Goal: Task Accomplishment & Management: Complete application form

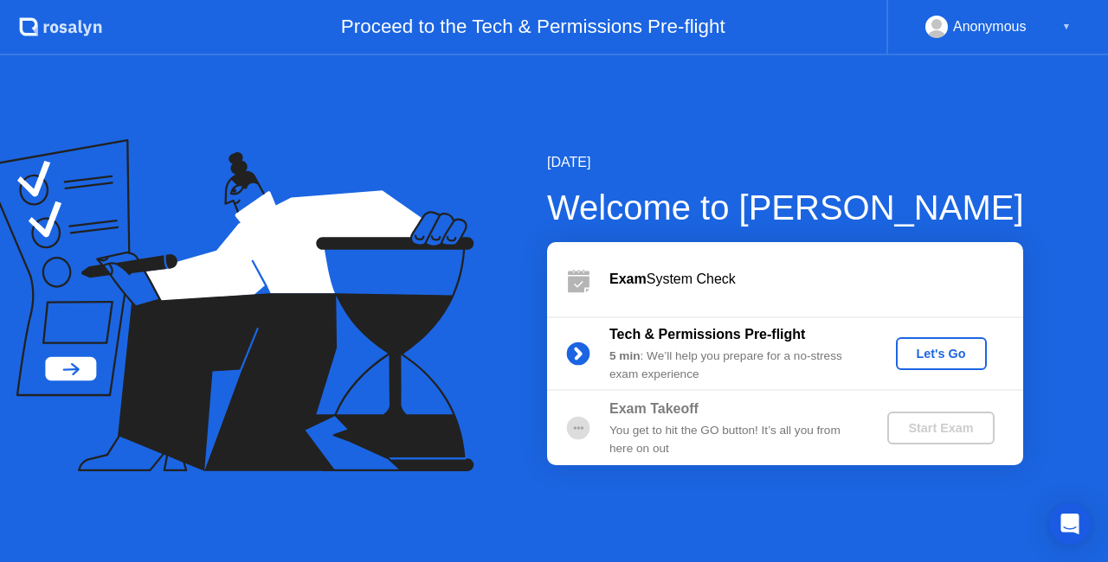
click at [892, 132] on div "[DATE] Welcome to [PERSON_NAME] Exam System Check Tech & Permissions Pre-flight…" at bounding box center [554, 308] width 1108 height 507
click at [728, 269] on div "Exam System Check" at bounding box center [816, 279] width 414 height 21
click at [673, 272] on div "Exam System Check" at bounding box center [816, 279] width 414 height 21
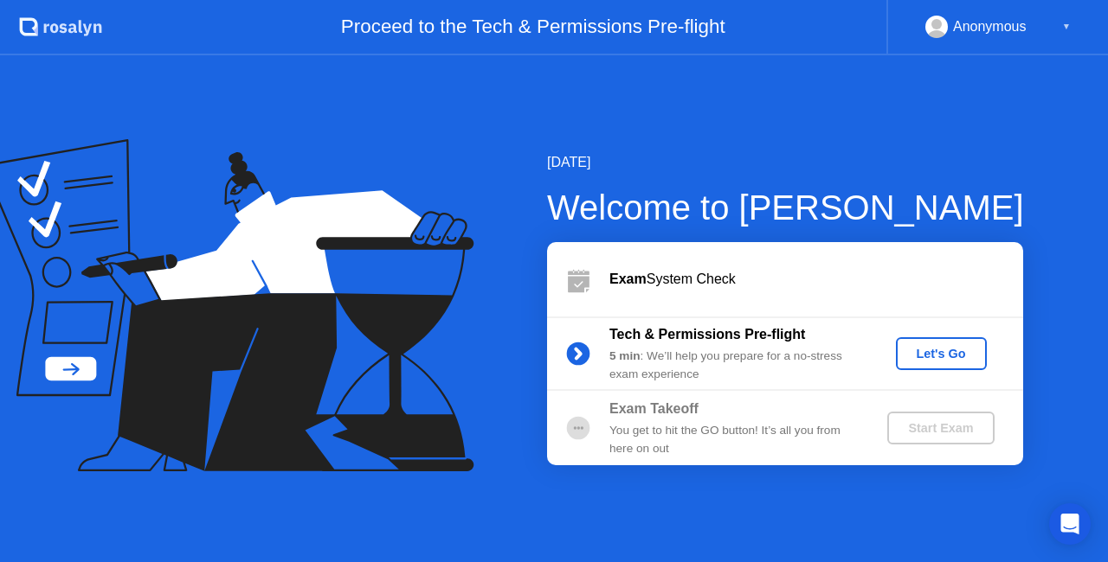
click at [760, 212] on div "Welcome to [PERSON_NAME]" at bounding box center [785, 208] width 477 height 52
click at [671, 353] on div "5 min : We’ll help you prepare for a no-stress exam experience" at bounding box center [733, 365] width 249 height 35
click at [952, 357] on div "Let's Go" at bounding box center [941, 354] width 77 height 14
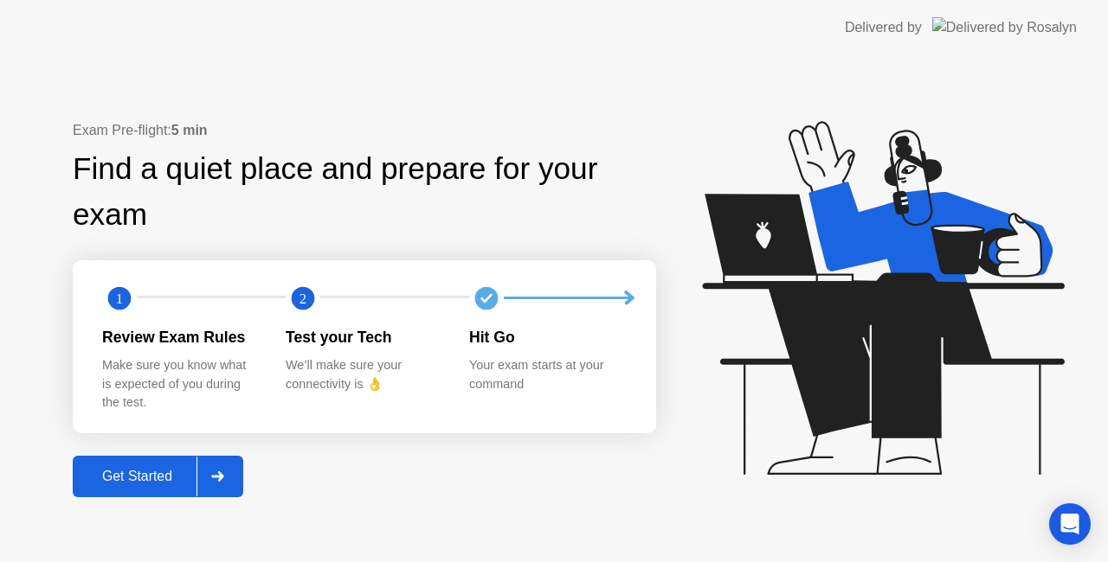
click at [157, 480] on div "Get Started" at bounding box center [137, 477] width 119 height 16
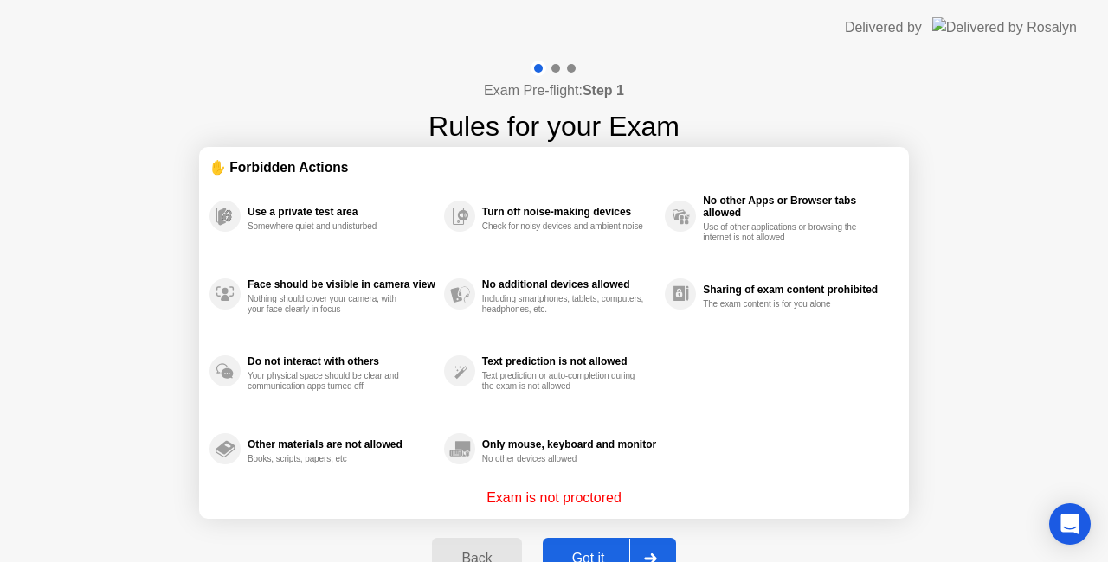
click at [607, 551] on div "Got it" at bounding box center [588, 559] width 81 height 16
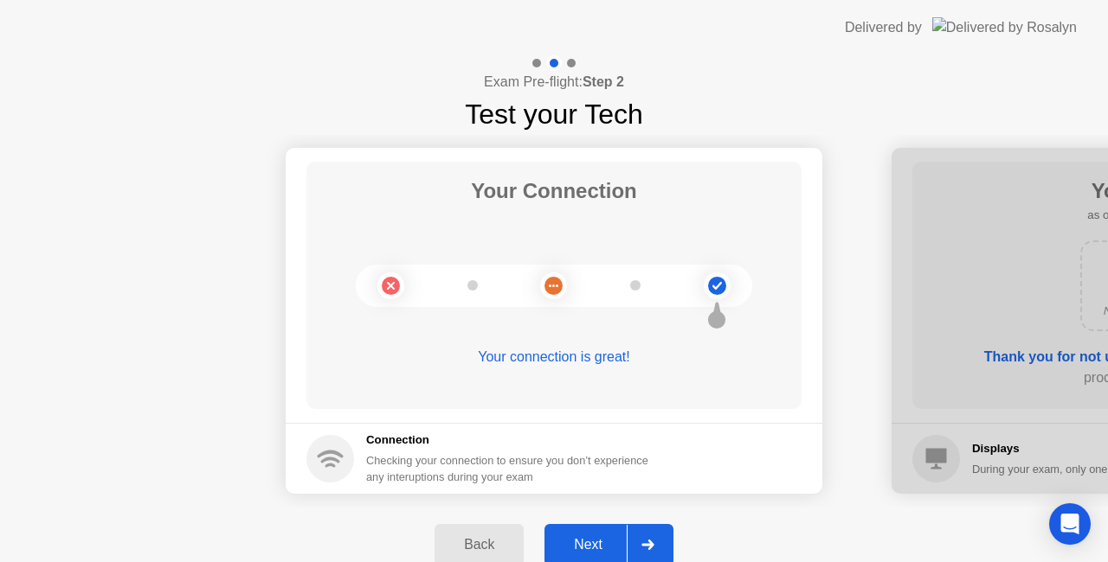
click at [517, 443] on h5 "Connection" at bounding box center [512, 440] width 292 height 17
click at [718, 296] on icon at bounding box center [716, 312] width 19 height 33
click at [645, 538] on div at bounding box center [647, 545] width 42 height 40
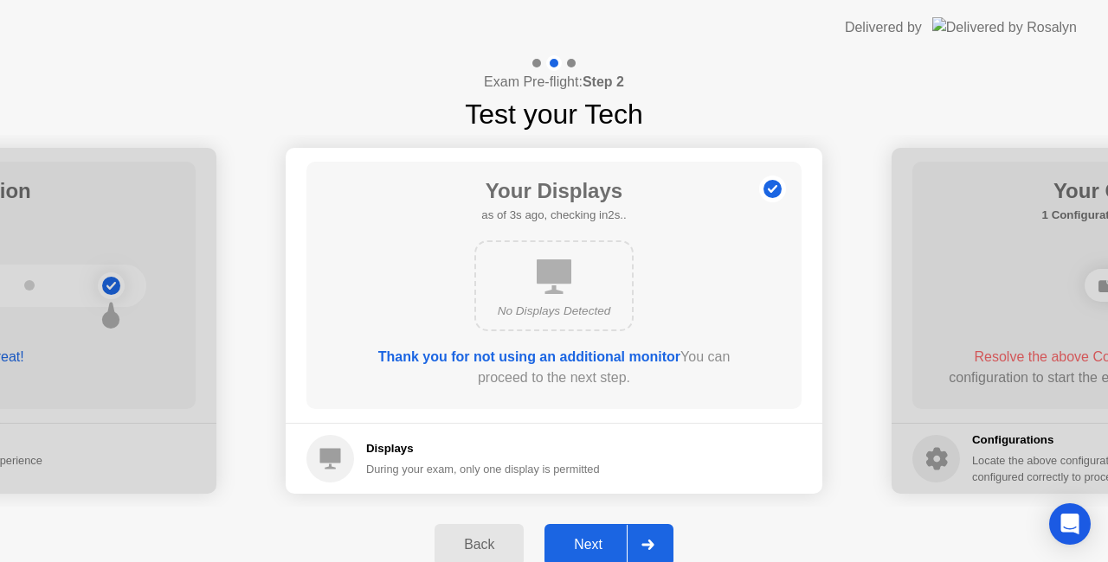
click at [578, 294] on div "No Displays Detected" at bounding box center [553, 286] width 159 height 91
click at [412, 450] on h5 "Displays" at bounding box center [483, 448] width 234 height 17
click at [549, 298] on div "No Displays Detected" at bounding box center [553, 286] width 159 height 91
click at [620, 543] on div "Next" at bounding box center [587, 545] width 77 height 16
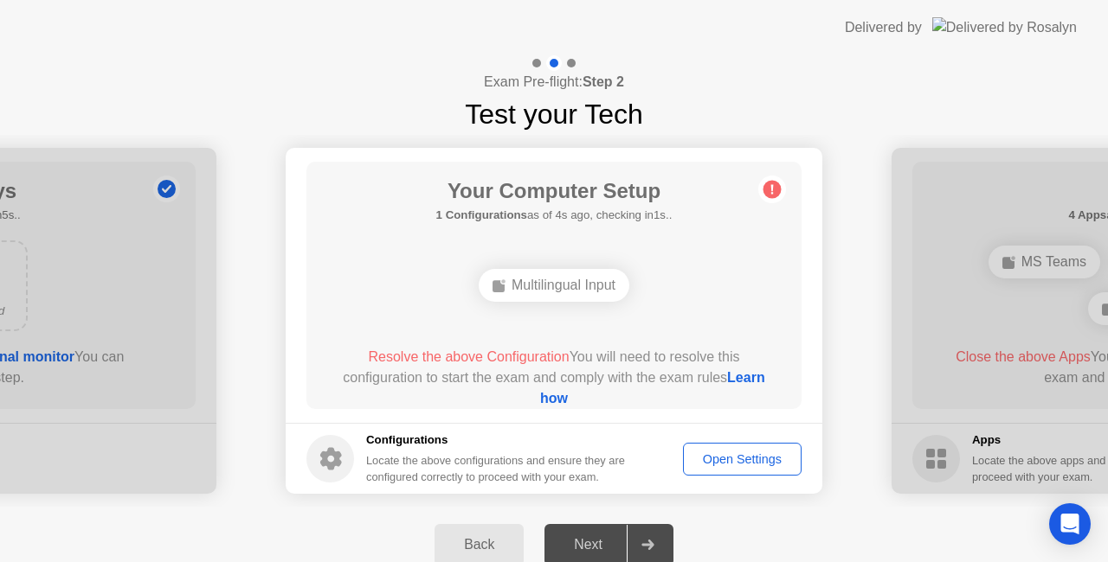
click at [595, 291] on div "Multilingual Input" at bounding box center [554, 285] width 151 height 33
click at [496, 288] on rect at bounding box center [498, 286] width 12 height 12
click at [564, 216] on h5 "1 Configurations as of 3s ago, checking in2s.." at bounding box center [554, 215] width 236 height 17
click at [537, 292] on div "Multilingual Input" at bounding box center [554, 285] width 151 height 33
click at [768, 185] on circle at bounding box center [772, 190] width 18 height 18
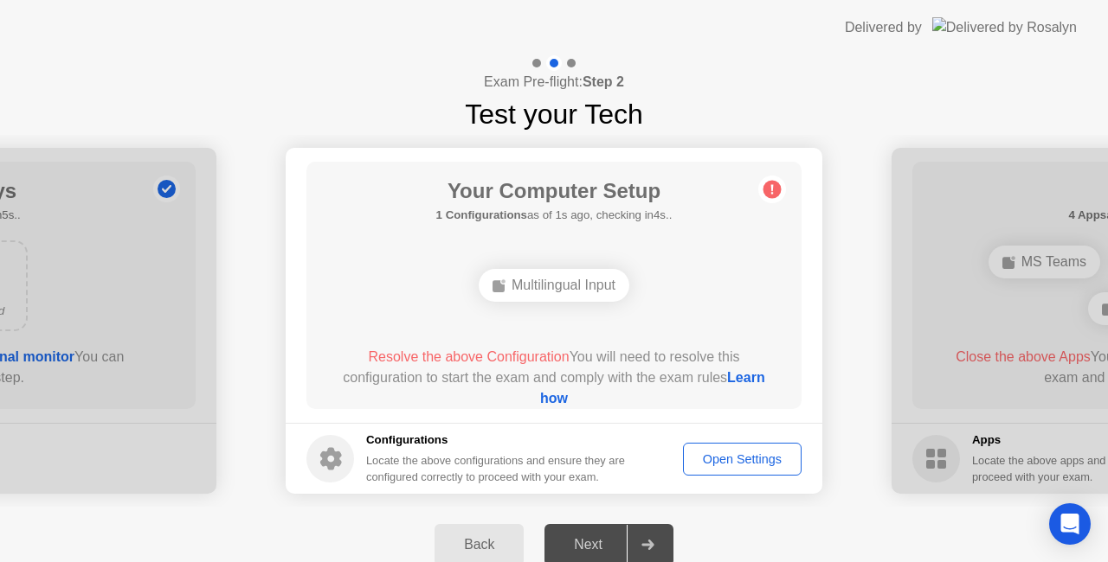
click at [595, 200] on h1 "Your Computer Setup" at bounding box center [554, 191] width 236 height 31
drag, startPoint x: 560, startPoint y: 286, endPoint x: 343, endPoint y: 456, distance: 276.1
click at [343, 456] on app-configurations "Your Computer Setup 1 Configurations as of 3s ago, checking in2s.. Multilingual…" at bounding box center [554, 321] width 536 height 346
click at [343, 456] on circle at bounding box center [330, 459] width 48 height 48
click at [407, 456] on div "Locate the above configurations and ensure they are configured correctly to pro…" at bounding box center [497, 469] width 262 height 33
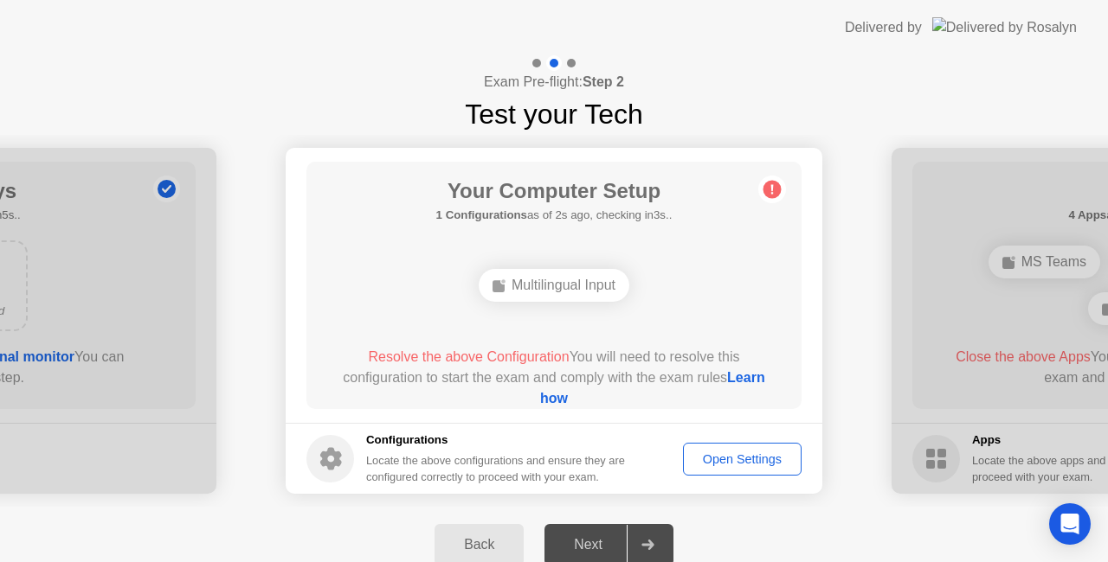
click at [576, 466] on div "Locate the above configurations and ensure they are configured correctly to pro…" at bounding box center [497, 469] width 262 height 33
click at [517, 359] on span "Resolve the above Configuration" at bounding box center [468, 357] width 201 height 15
click at [473, 350] on span "Resolve the above Configuration" at bounding box center [468, 357] width 201 height 15
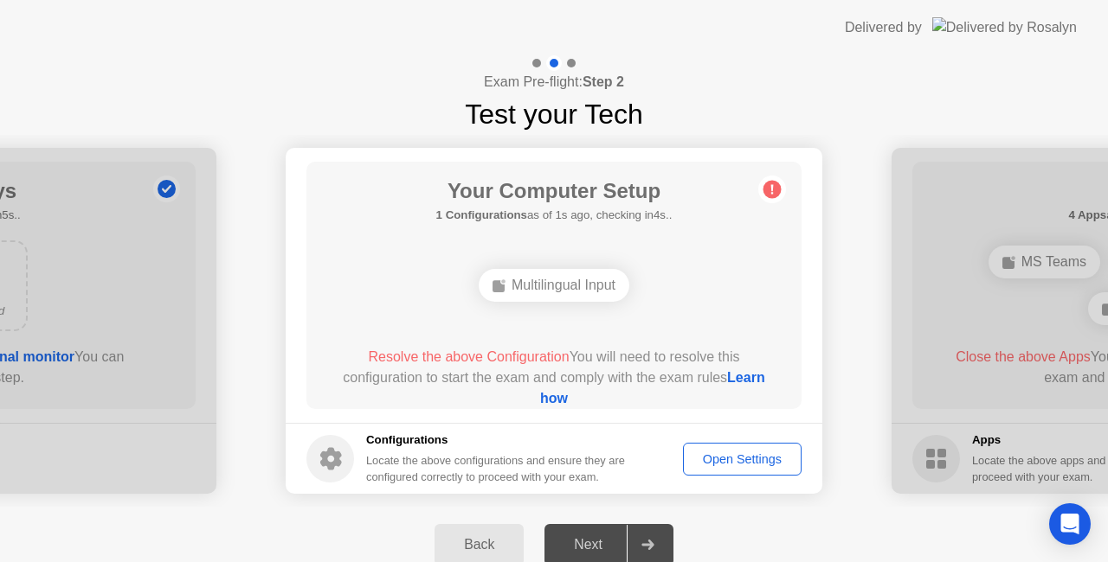
drag, startPoint x: 473, startPoint y: 350, endPoint x: 593, endPoint y: 281, distance: 137.6
click at [593, 281] on div "Your Computer Setup 1 Configurations as of 1s ago, checking in4s.. Multilingual…" at bounding box center [553, 285] width 495 height 247
click at [593, 281] on div "Multilingual Input" at bounding box center [554, 285] width 151 height 33
click at [701, 464] on div "Open Settings" at bounding box center [742, 460] width 106 height 14
click at [569, 281] on div "Multilingual Input" at bounding box center [554, 285] width 151 height 33
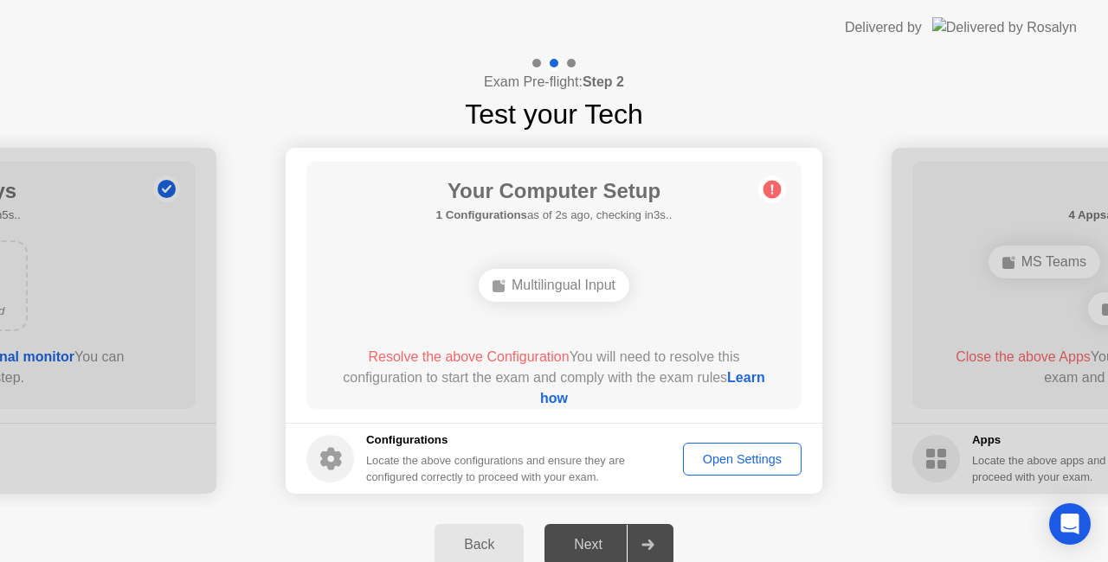
click at [569, 281] on div "Multilingual Input" at bounding box center [554, 285] width 151 height 33
click at [500, 228] on div "Your Computer Setup Searching for configurations... Multilingual Input Resolve …" at bounding box center [553, 285] width 495 height 247
drag, startPoint x: 500, startPoint y: 228, endPoint x: 469, endPoint y: 372, distance: 147.0
click at [469, 372] on div "Your Computer Setup 1 Configurations as of 0s ago, checking in5s.. Multilingual…" at bounding box center [553, 285] width 495 height 247
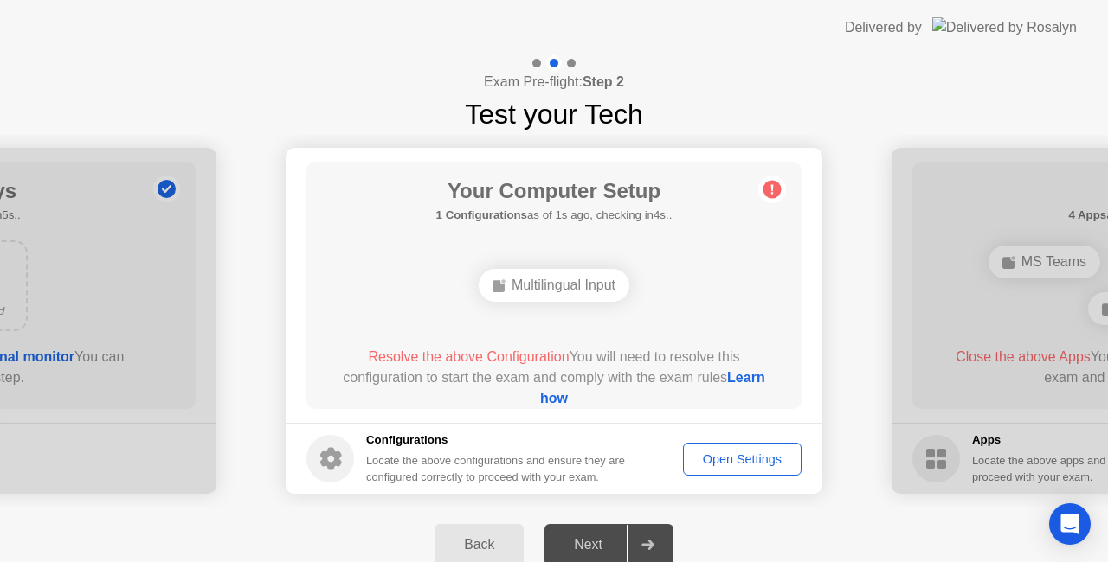
click at [469, 372] on div "Resolve the above Configuration You will need to resolve this configuration to …" at bounding box center [554, 378] width 446 height 62
click at [556, 402] on link "Learn how" at bounding box center [652, 387] width 225 height 35
click at [713, 459] on div "Open Settings" at bounding box center [742, 460] width 106 height 14
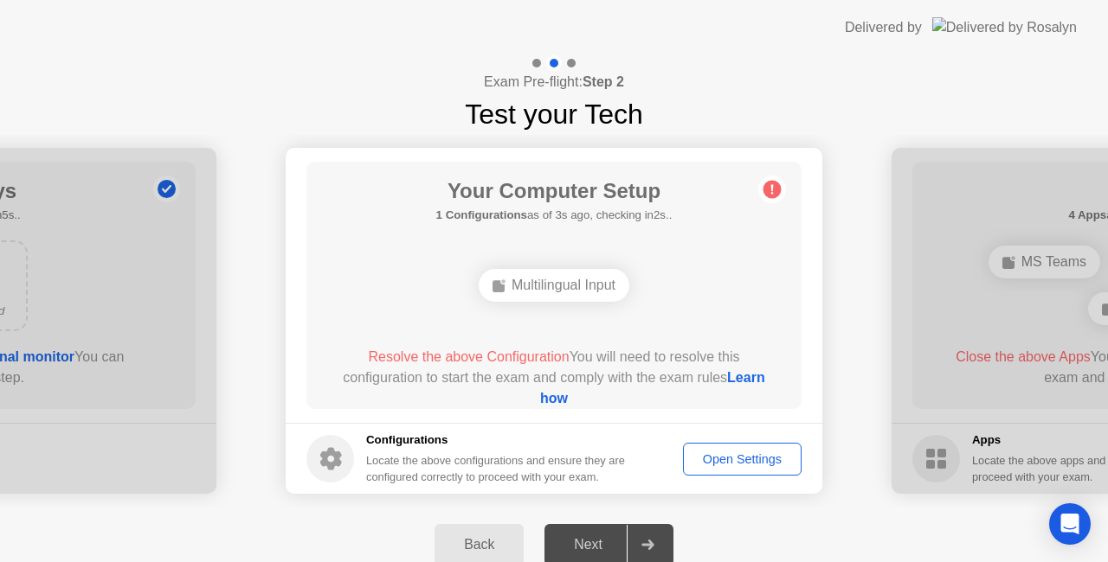
click at [713, 459] on div "Open Settings" at bounding box center [742, 460] width 106 height 14
click at [704, 457] on div "Open Settings" at bounding box center [742, 460] width 106 height 14
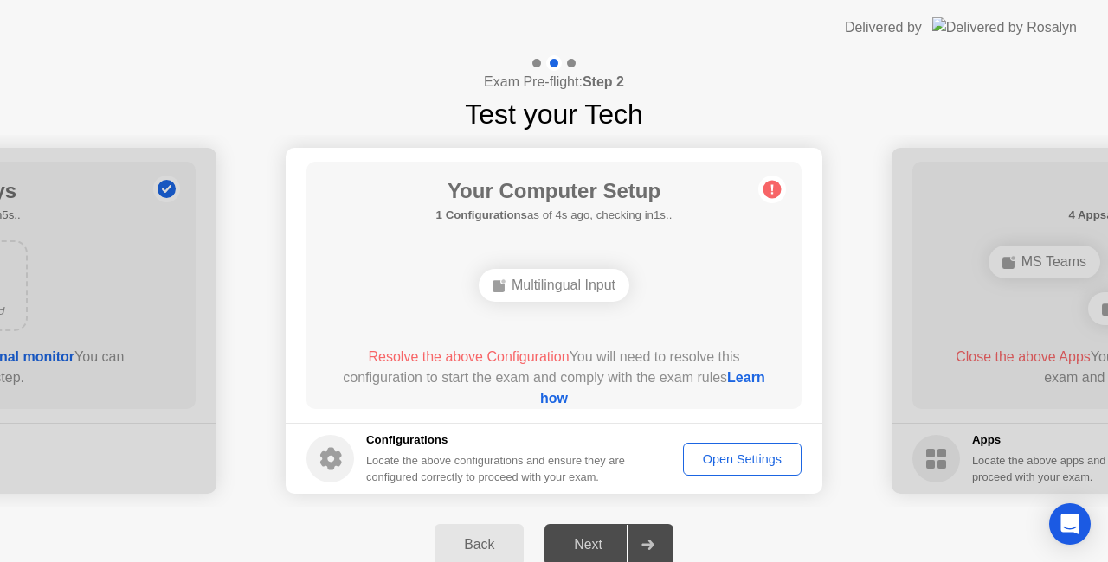
click at [704, 457] on div "Open Settings" at bounding box center [742, 460] width 106 height 14
click at [525, 278] on div "Multilingual Input" at bounding box center [554, 285] width 151 height 33
click at [527, 286] on div "Multilingual Input" at bounding box center [554, 285] width 151 height 33
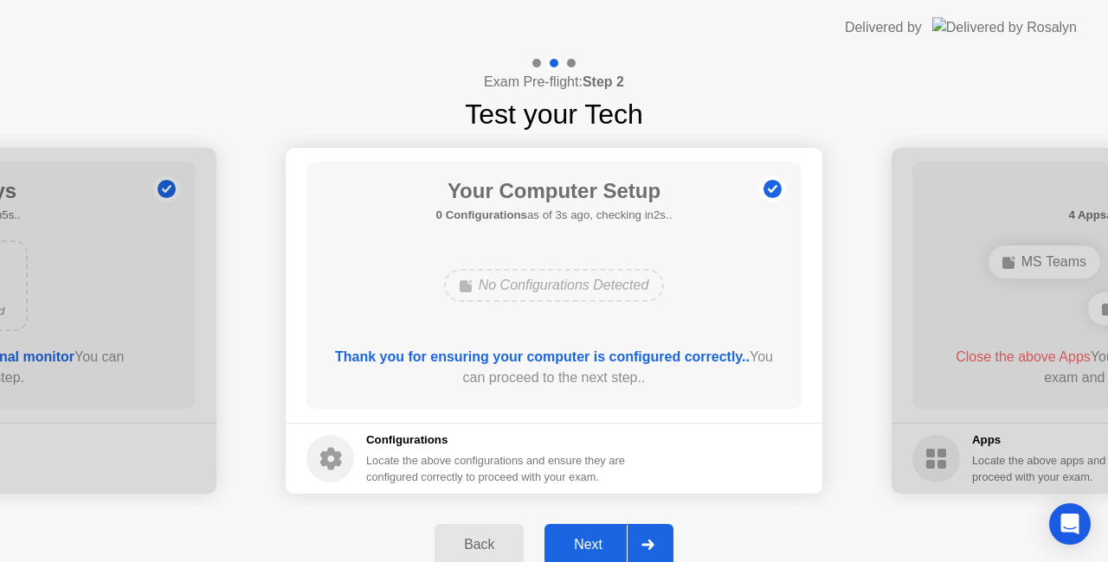
click at [612, 543] on div "Next" at bounding box center [587, 545] width 77 height 16
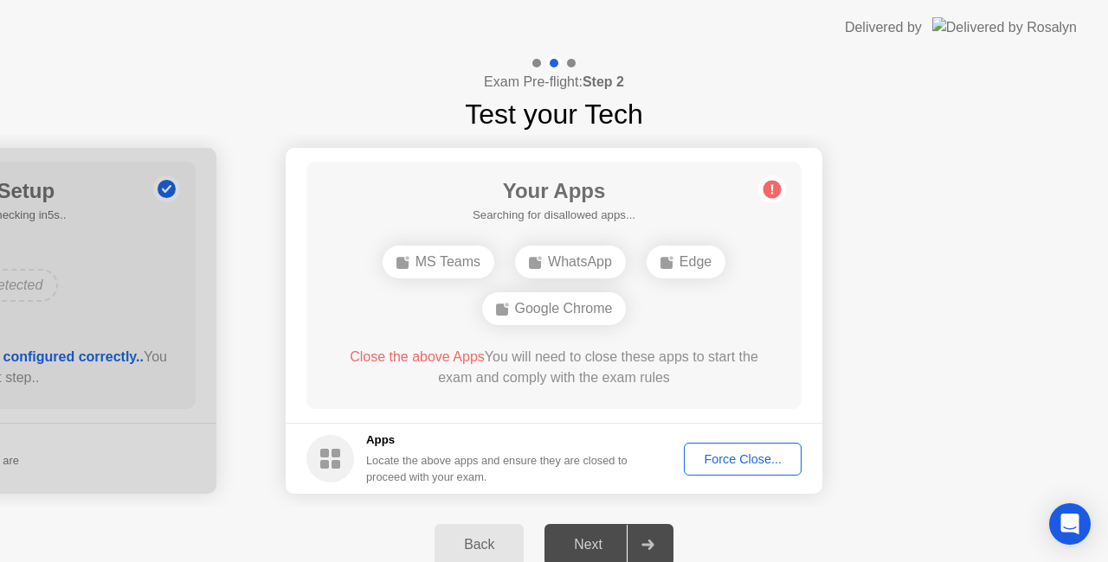
click at [706, 453] on div "Force Close..." at bounding box center [743, 460] width 106 height 14
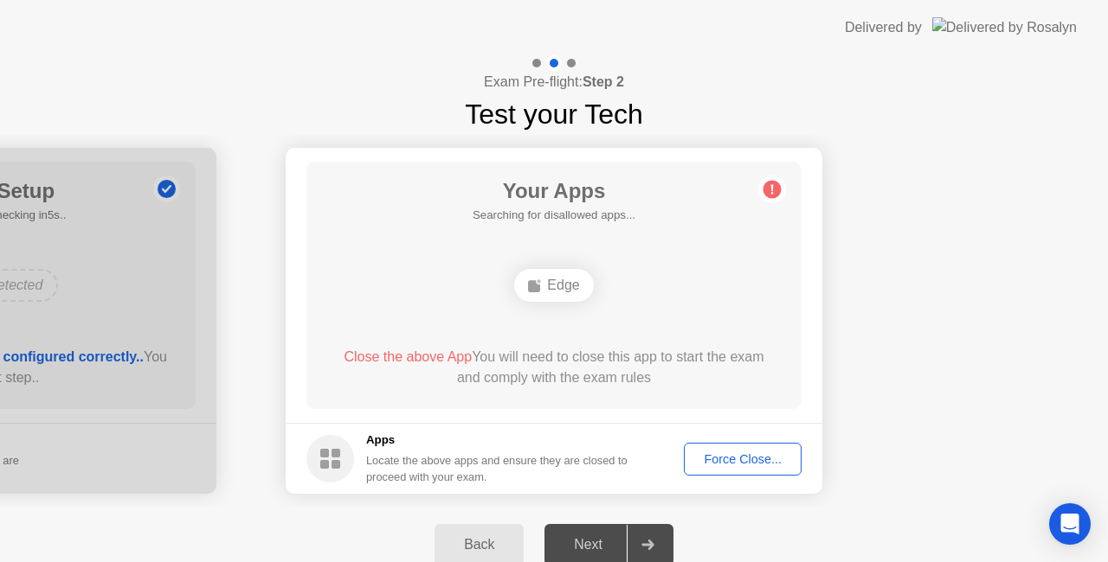
click at [564, 291] on div "Edge" at bounding box center [553, 285] width 79 height 33
click at [725, 448] on button "Force Close..." at bounding box center [743, 459] width 118 height 33
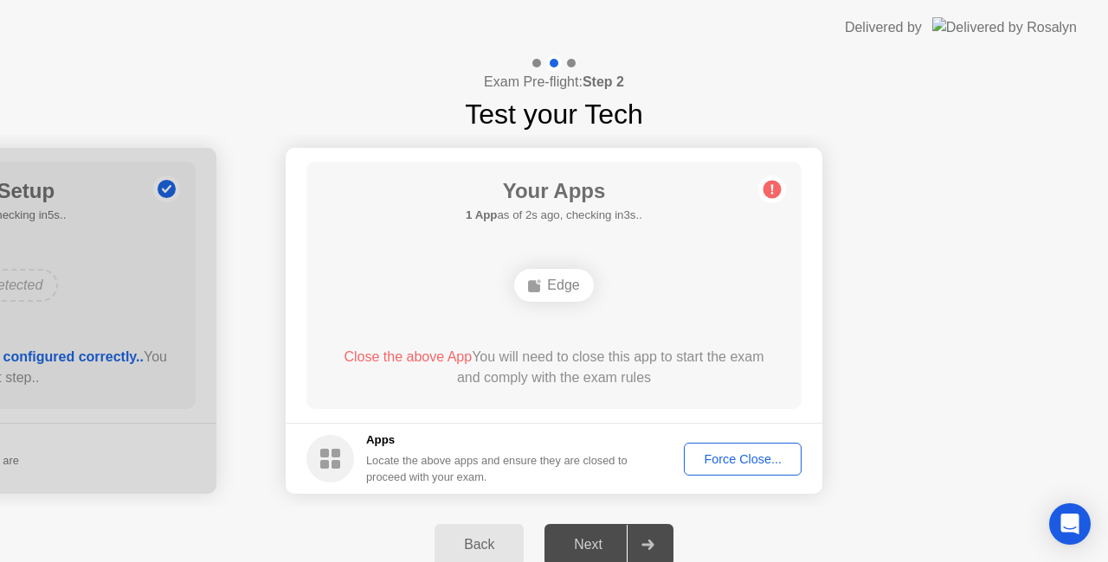
click at [735, 459] on div "Force Close..." at bounding box center [743, 460] width 106 height 14
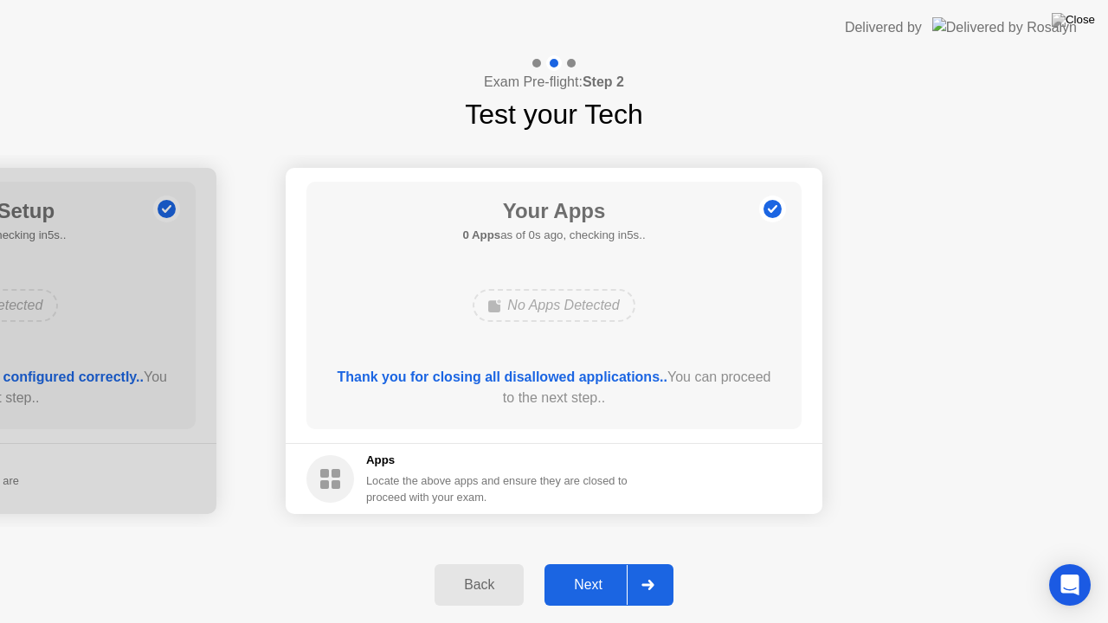
click at [569, 312] on div "No Apps Detected" at bounding box center [553, 305] width 162 height 33
click at [597, 562] on div "Next" at bounding box center [587, 585] width 77 height 16
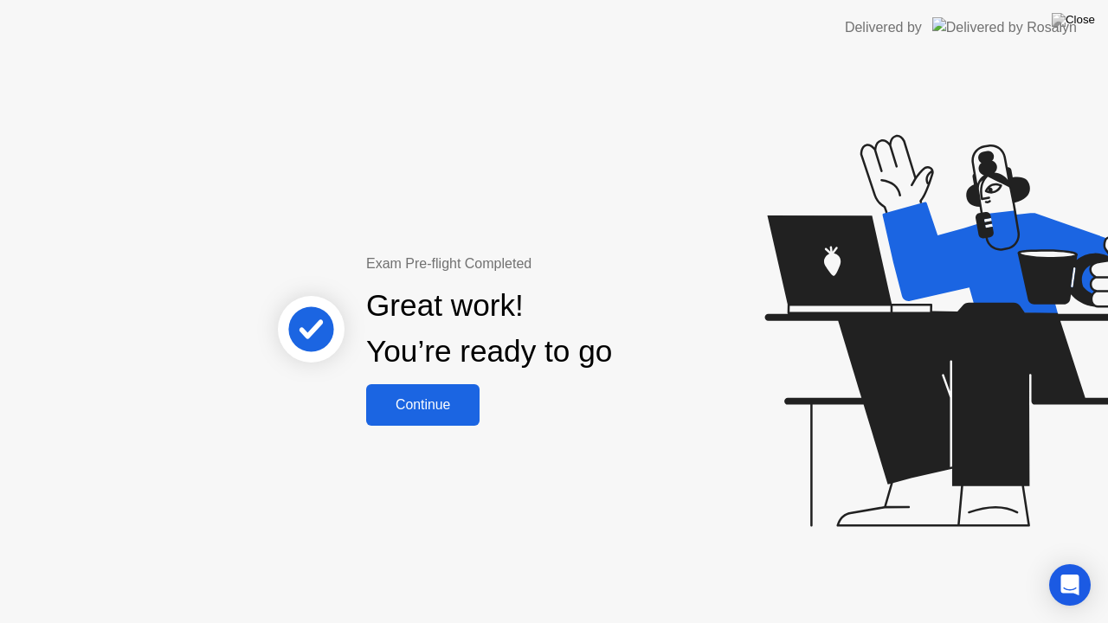
click at [449, 410] on div "Continue" at bounding box center [422, 405] width 103 height 16
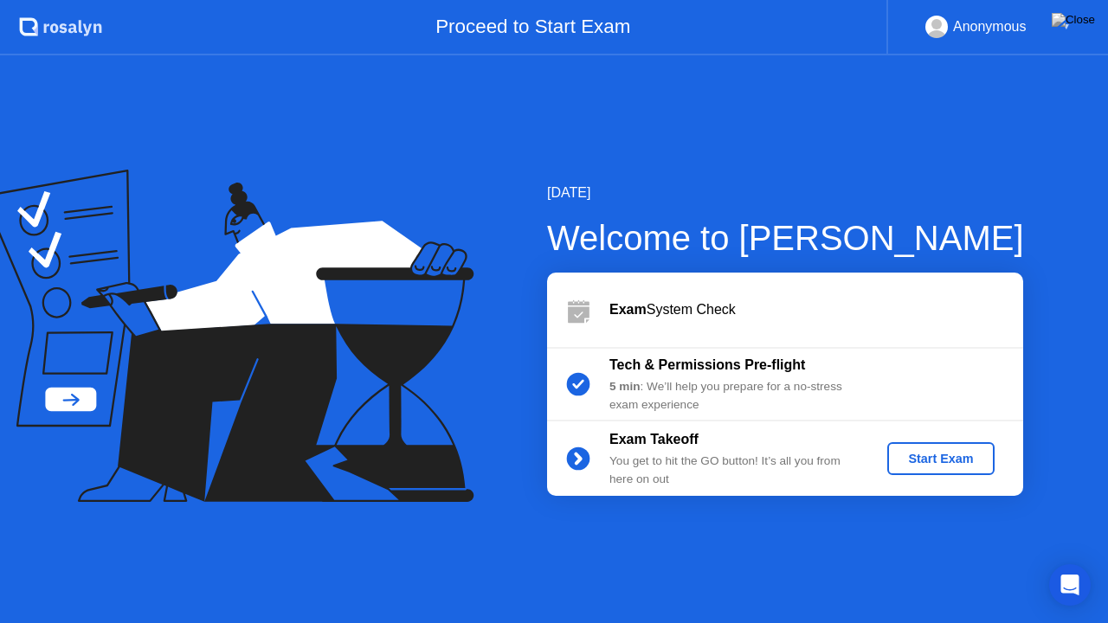
click at [806, 466] on div "You get to hit the GO button! It’s all you from here on out" at bounding box center [733, 470] width 249 height 35
click at [928, 466] on div "Start Exam" at bounding box center [940, 459] width 93 height 14
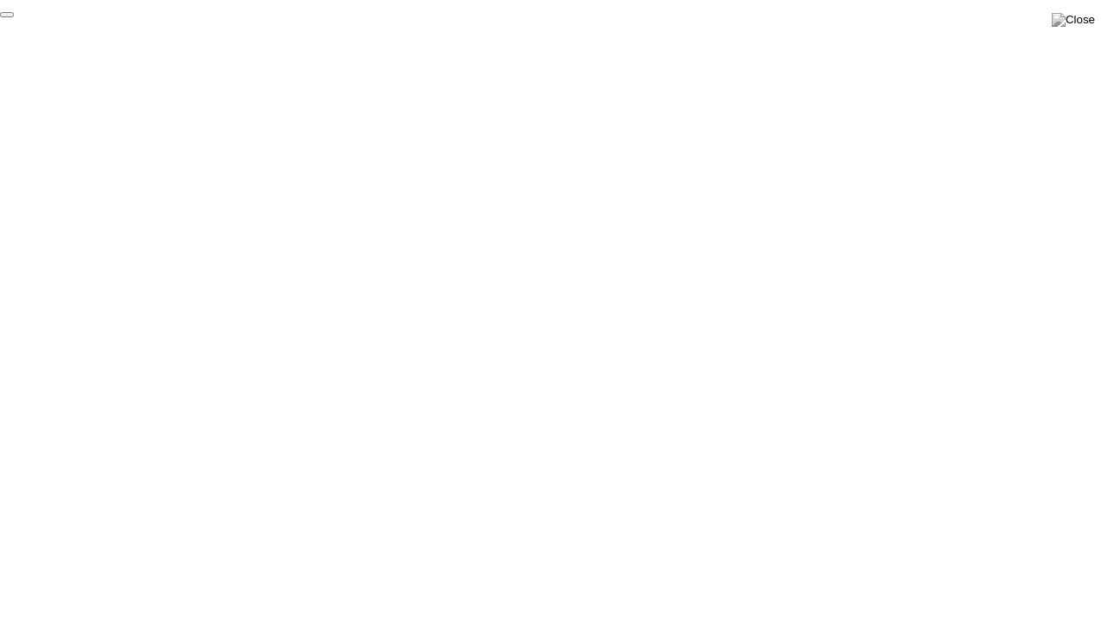
click div "End Proctoring Session"
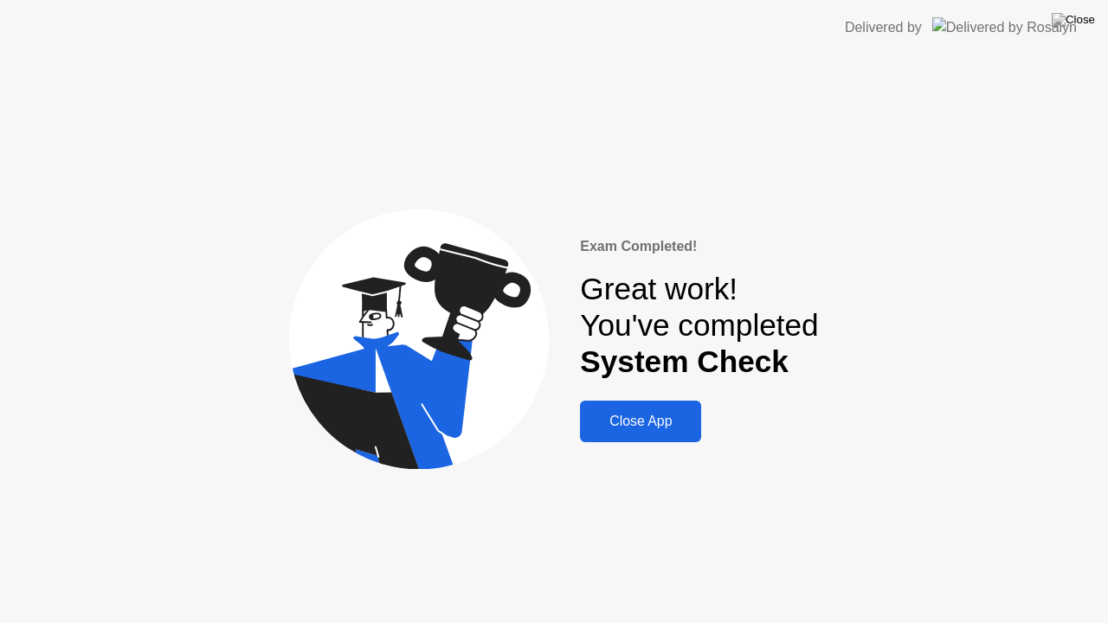
click at [664, 419] on div "Close App" at bounding box center [640, 422] width 111 height 16
